Goal: Task Accomplishment & Management: Manage account settings

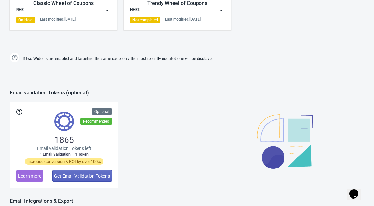
scroll to position [527, 0]
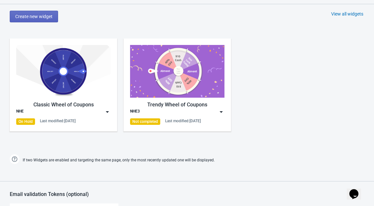
scroll to position [333, 0]
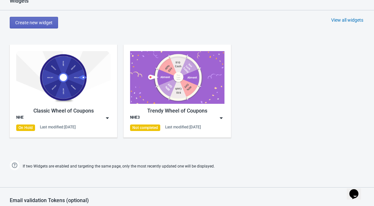
click at [68, 75] on img at bounding box center [63, 77] width 94 height 53
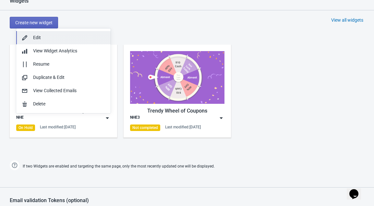
click at [76, 37] on div "Edit" at bounding box center [69, 37] width 72 height 7
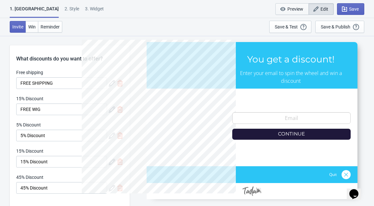
click at [283, 11] on icon "button" at bounding box center [282, 9] width 6 height 6
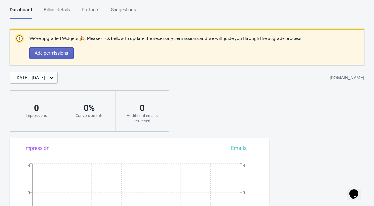
click at [45, 78] on div "[DATE] - [DATE]" at bounding box center [30, 78] width 30 height 7
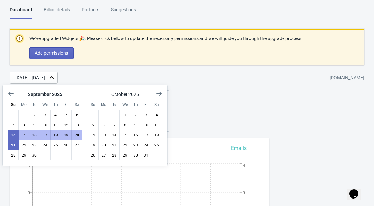
click at [45, 78] on div "[DATE] - [DATE]" at bounding box center [30, 78] width 30 height 7
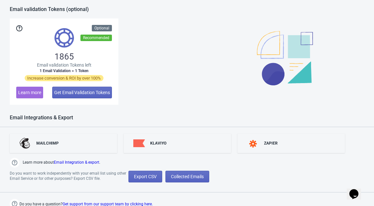
scroll to position [527, 0]
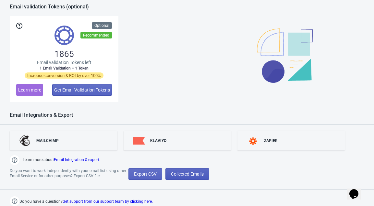
click at [183, 177] on button "Collected Emails" at bounding box center [187, 175] width 44 height 12
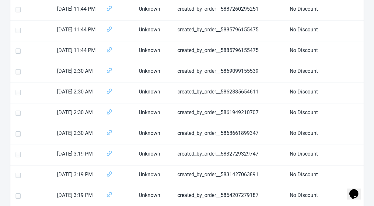
scroll to position [279, 0]
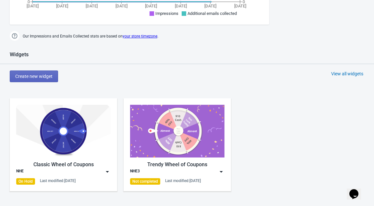
click at [197, 49] on div "Dashboard Billing details Partners Suggestions Dashboard Billing details Partne…" at bounding box center [187, 90] width 374 height 727
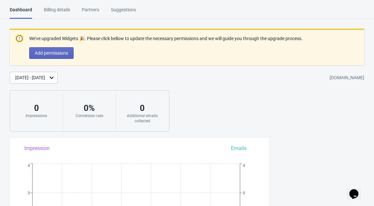
click at [69, 10] on div "Billing details" at bounding box center [57, 11] width 26 height 11
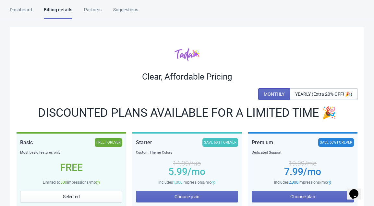
click at [98, 15] on div "Partners" at bounding box center [93, 11] width 18 height 11
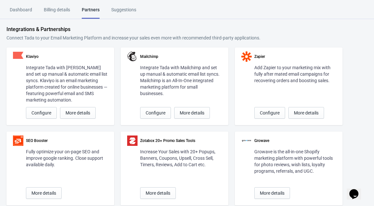
click at [127, 9] on div "Suggestions" at bounding box center [123, 11] width 25 height 11
click at [24, 11] on div "Dashboard" at bounding box center [21, 11] width 22 height 11
